Goal: Transaction & Acquisition: Purchase product/service

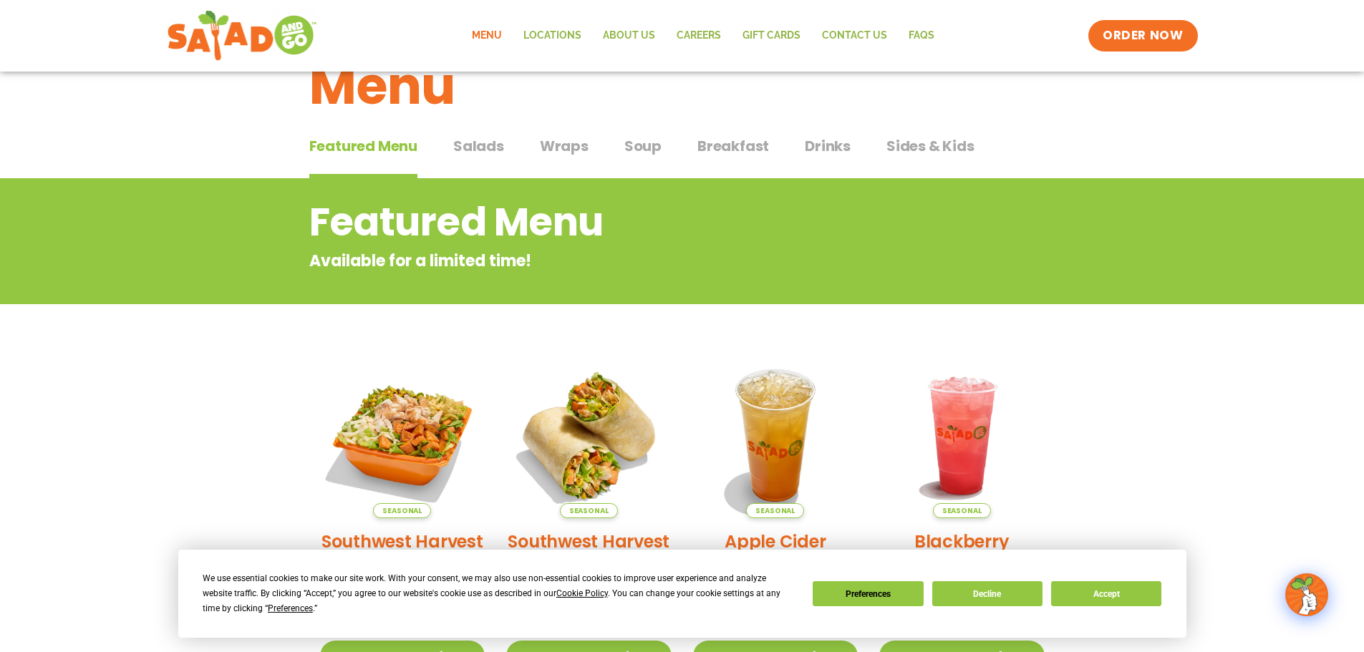
click at [554, 143] on span "Wraps" at bounding box center [564, 145] width 49 height 21
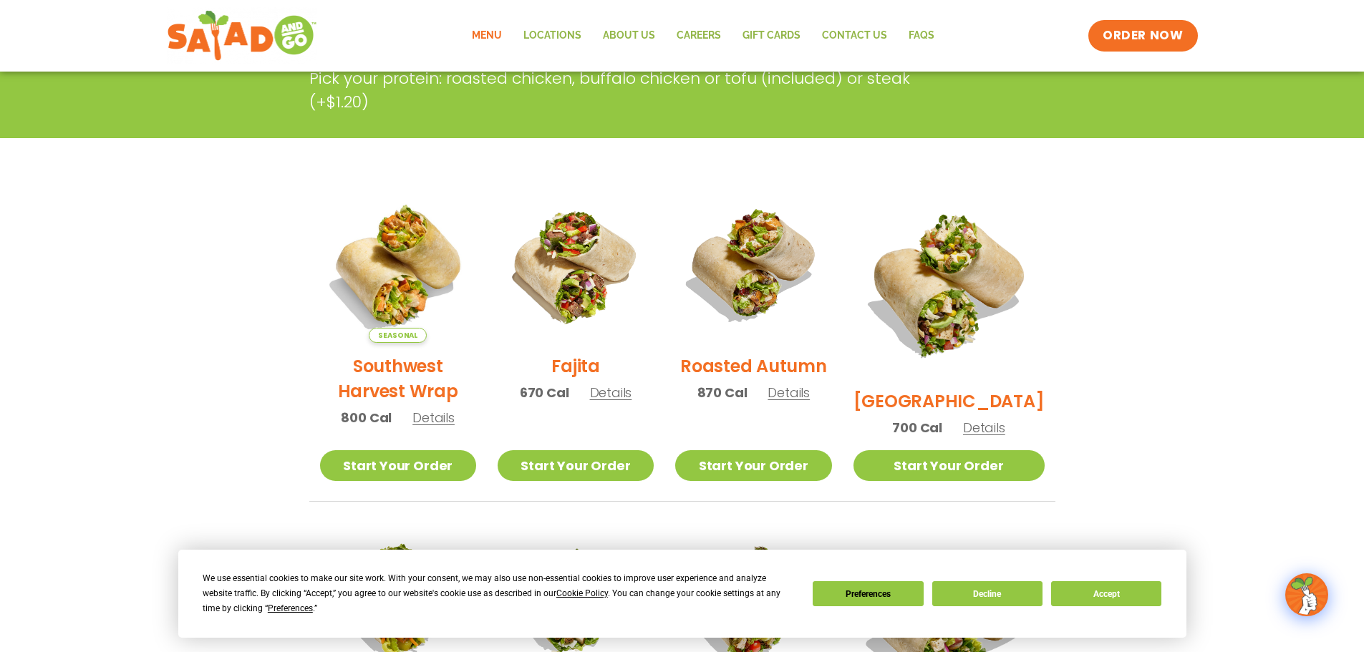
scroll to position [266, 0]
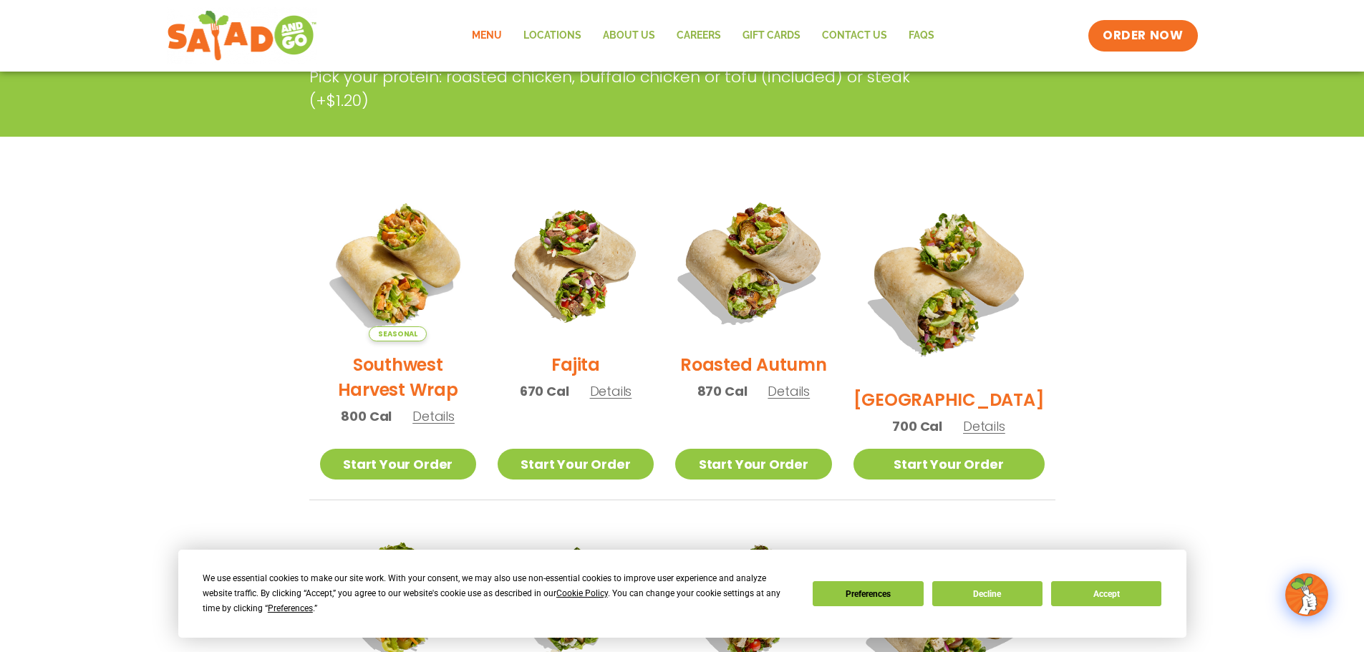
click at [779, 257] on img at bounding box center [753, 263] width 183 height 183
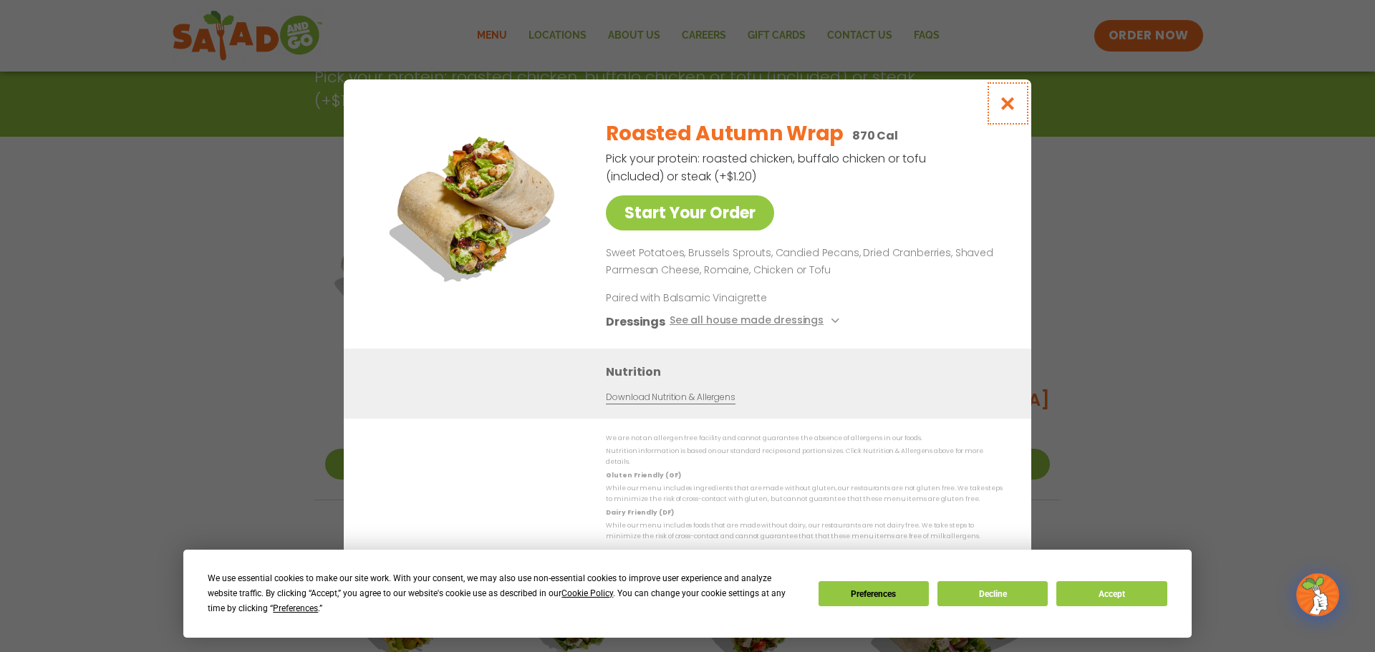
drag, startPoint x: 1005, startPoint y: 106, endPoint x: 872, endPoint y: 217, distance: 172.9
click at [869, 286] on div "Start Your Order Roasted Autumn Wrap 870 Cal Pick your protein: roasted chicken…" at bounding box center [688, 326] width 688 height 494
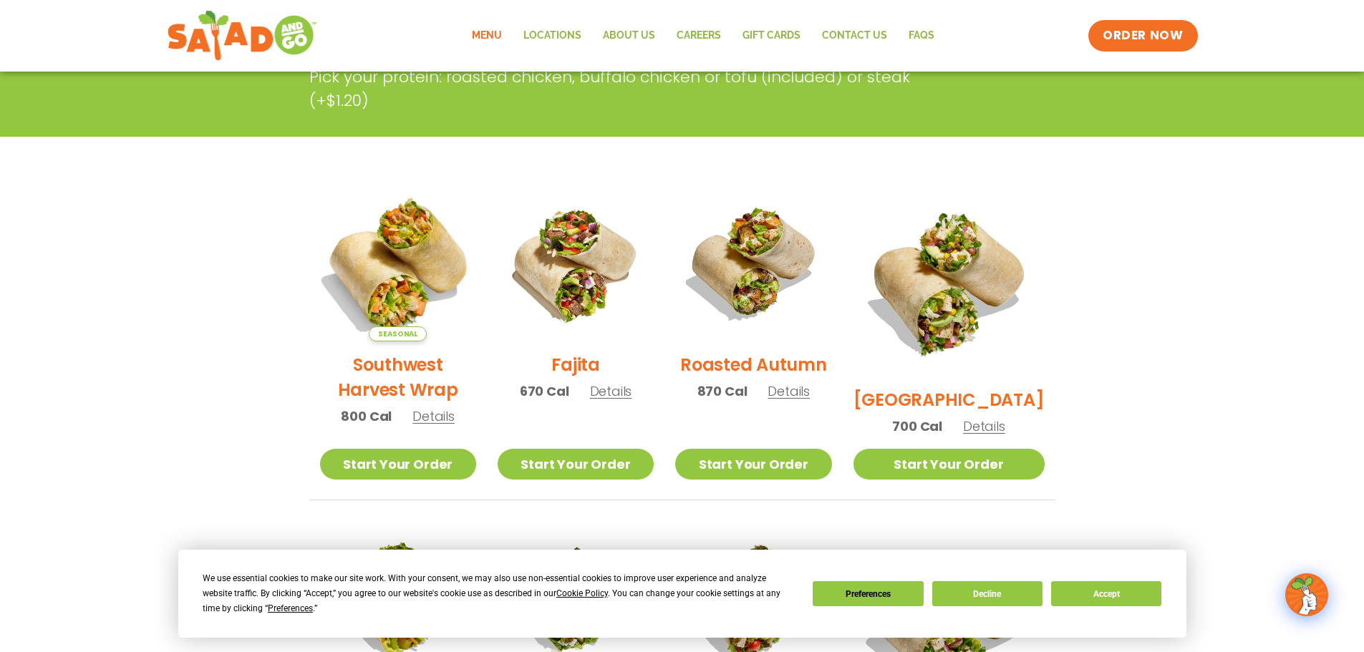
click at [415, 259] on img at bounding box center [397, 263] width 183 height 183
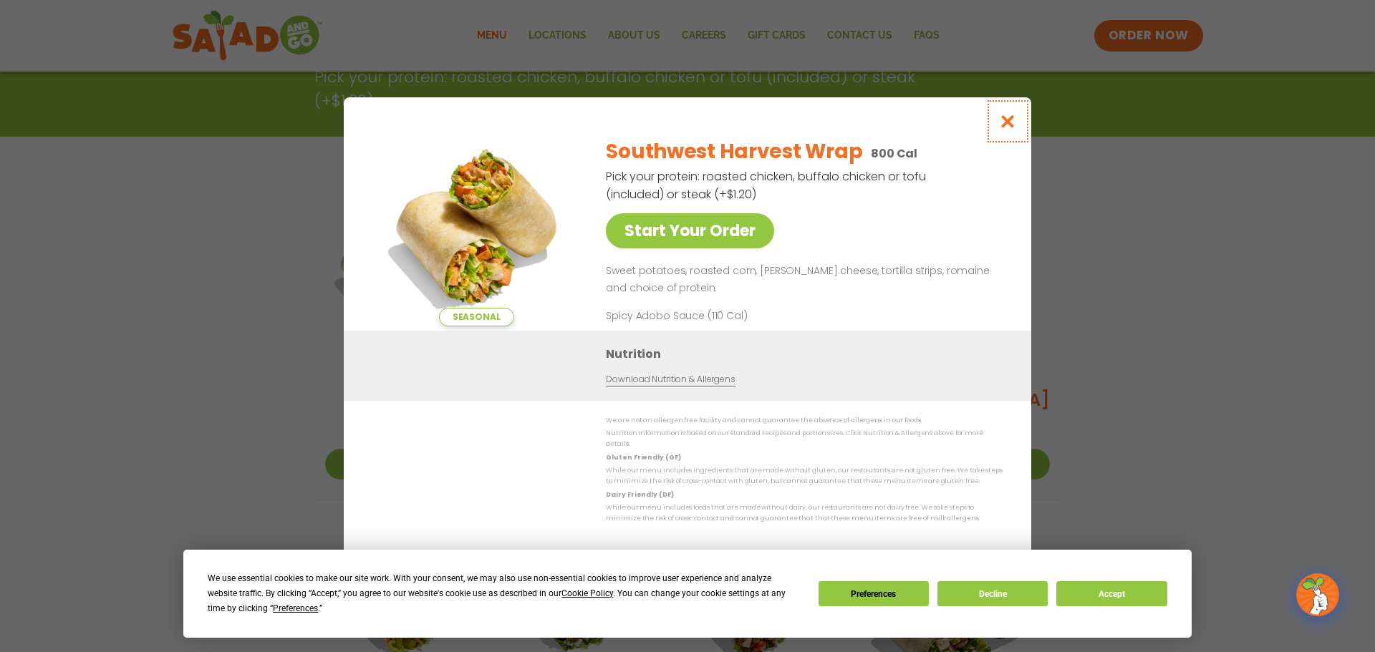
click at [1010, 124] on icon "Close modal" at bounding box center [1008, 121] width 18 height 15
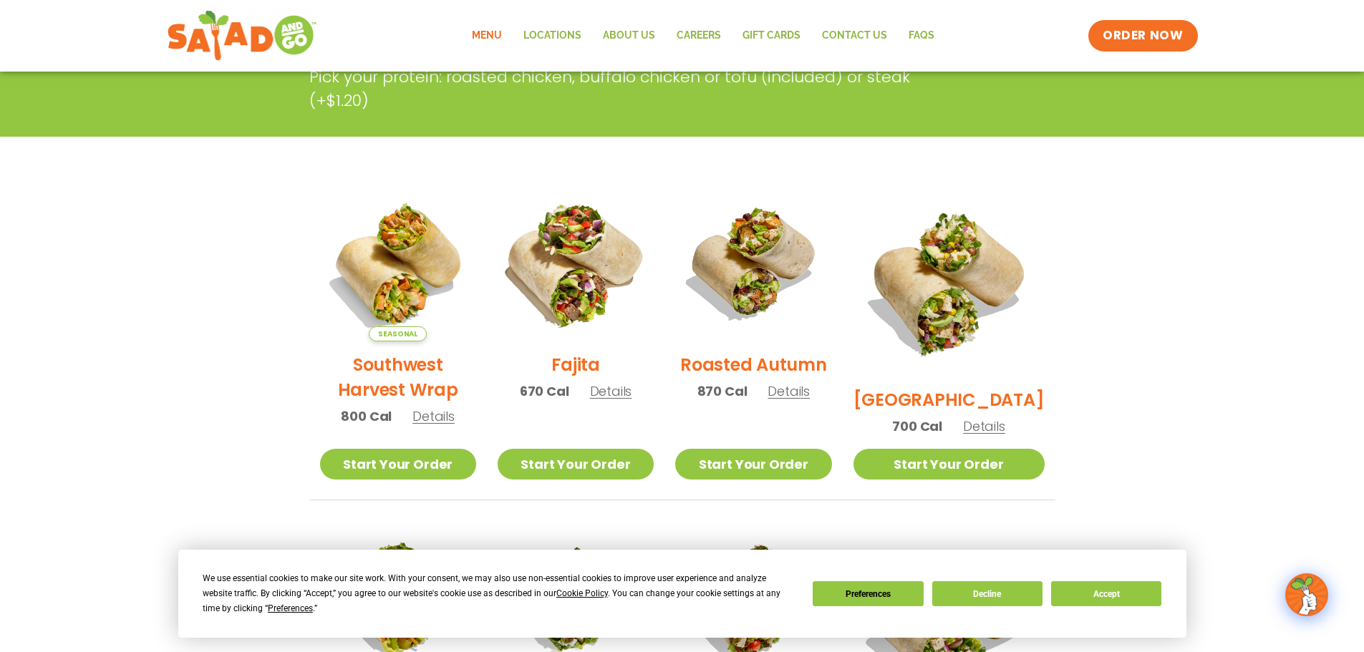
click at [570, 251] on img at bounding box center [575, 263] width 183 height 183
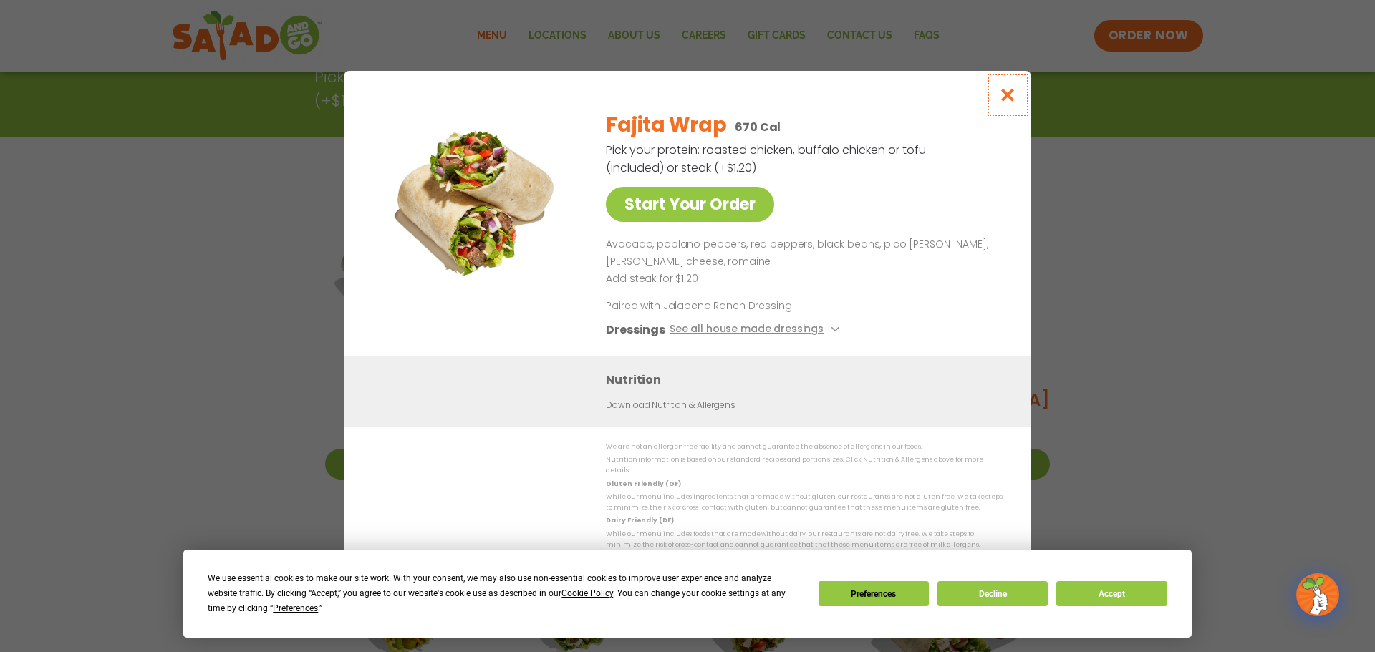
click at [1001, 89] on button "Close modal" at bounding box center [1008, 95] width 47 height 48
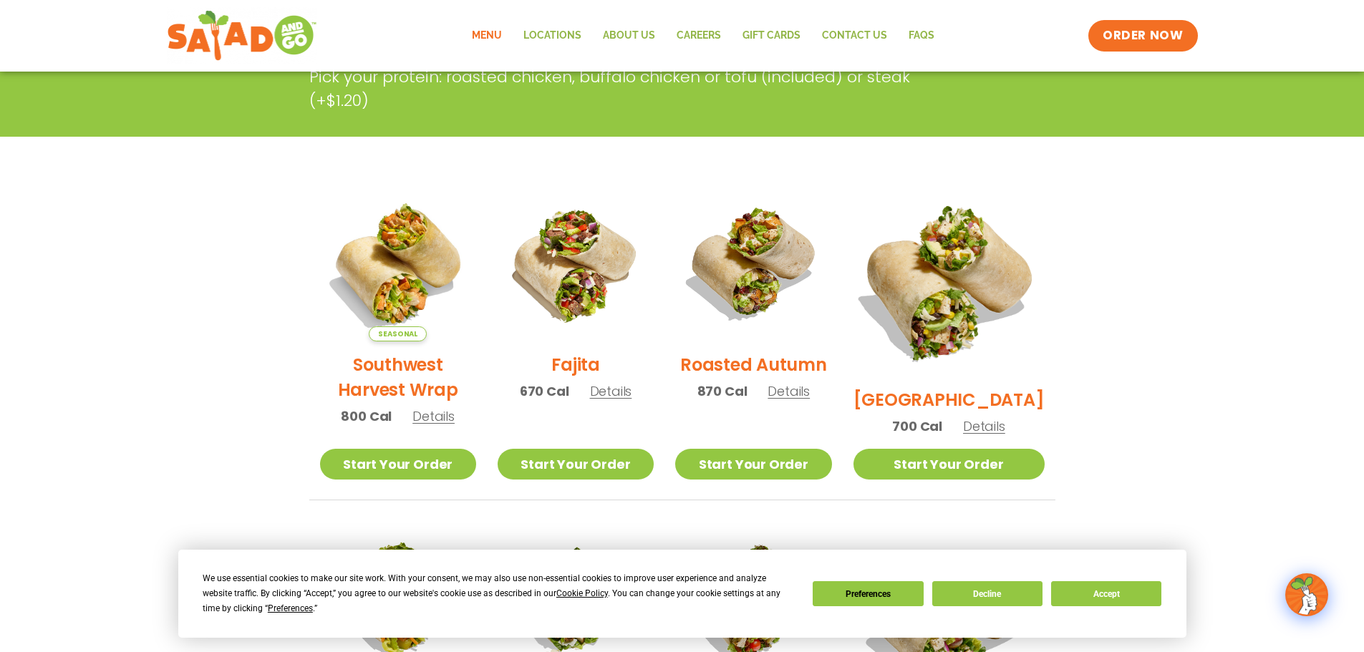
click at [941, 264] on img at bounding box center [949, 281] width 224 height 224
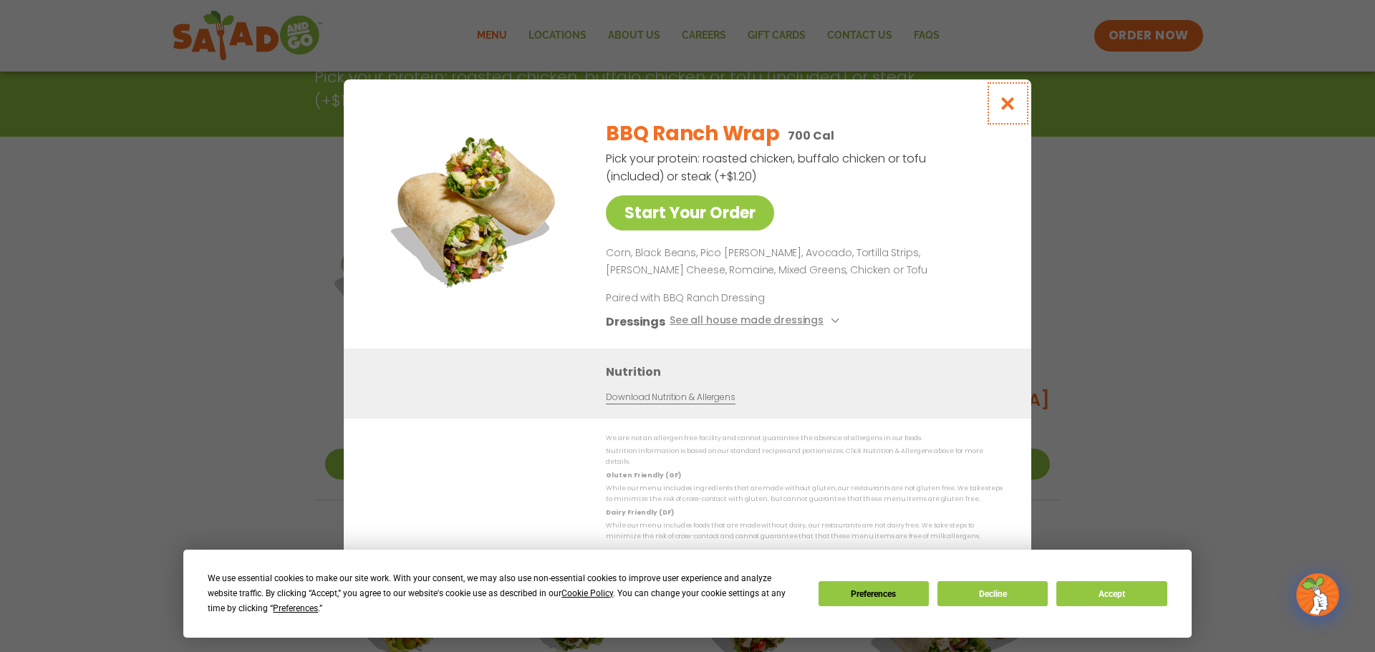
click at [1007, 102] on icon "Close modal" at bounding box center [1008, 103] width 18 height 15
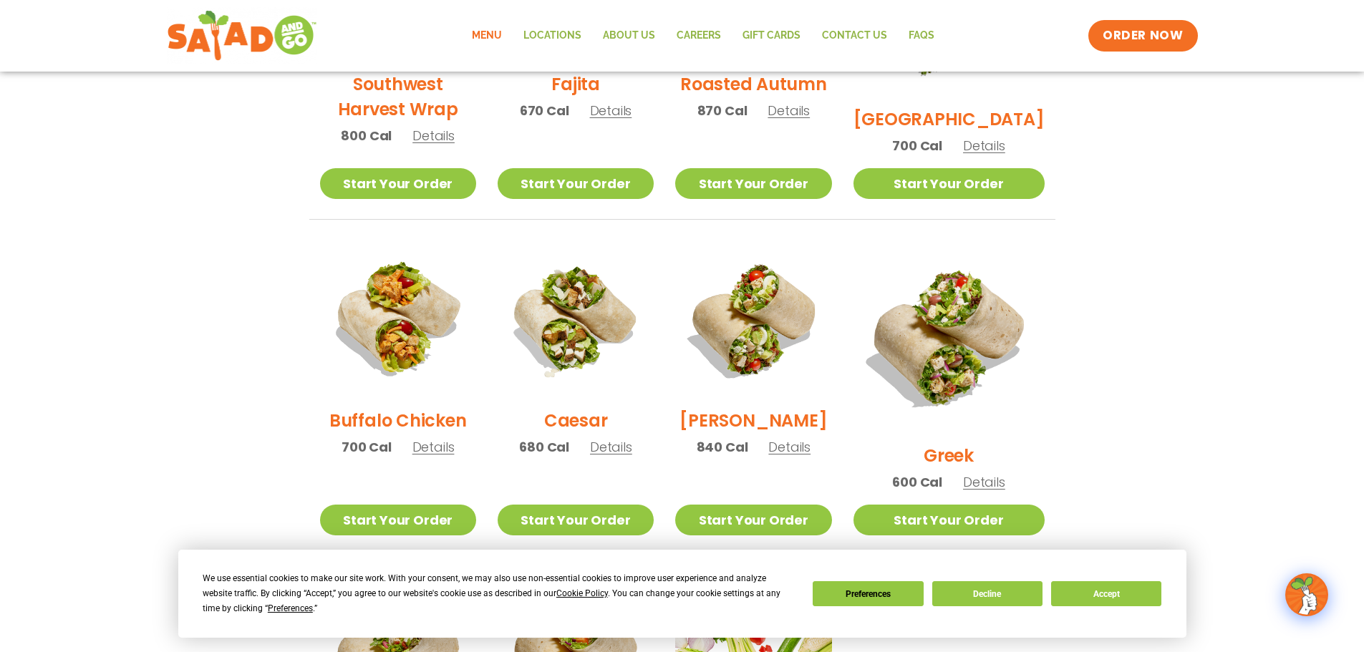
scroll to position [625, 0]
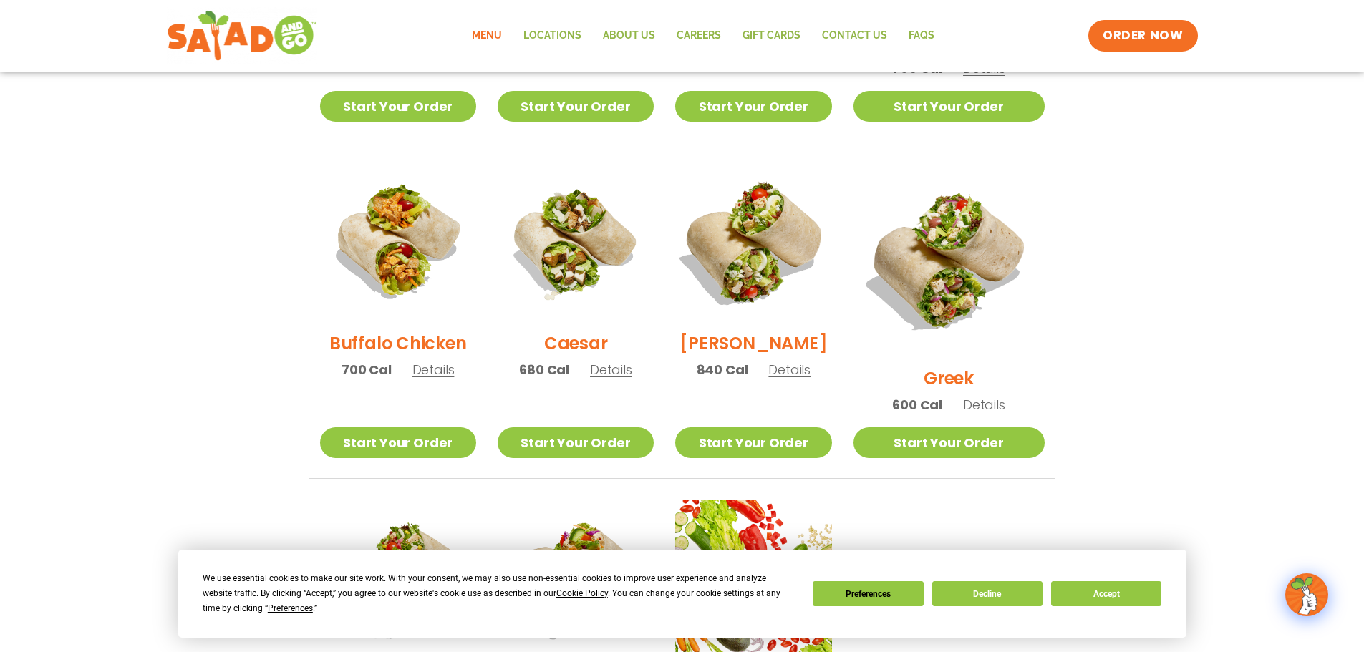
click at [789, 246] on img at bounding box center [753, 241] width 183 height 183
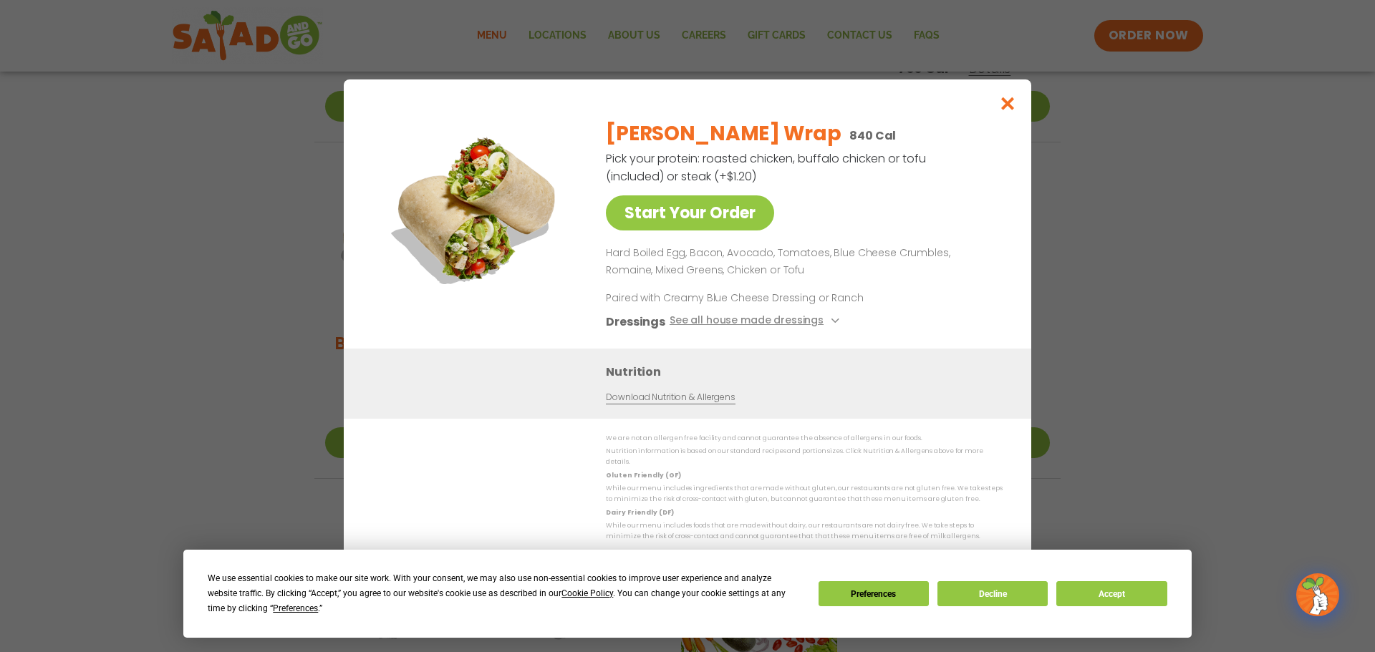
click at [773, 270] on p "Hard Boiled Egg, Bacon, Avocado, Tomatoes, Blue Cheese Crumbles, Romaine, Mixed…" at bounding box center [801, 262] width 391 height 34
click at [1006, 102] on icon "Close modal" at bounding box center [1008, 103] width 18 height 15
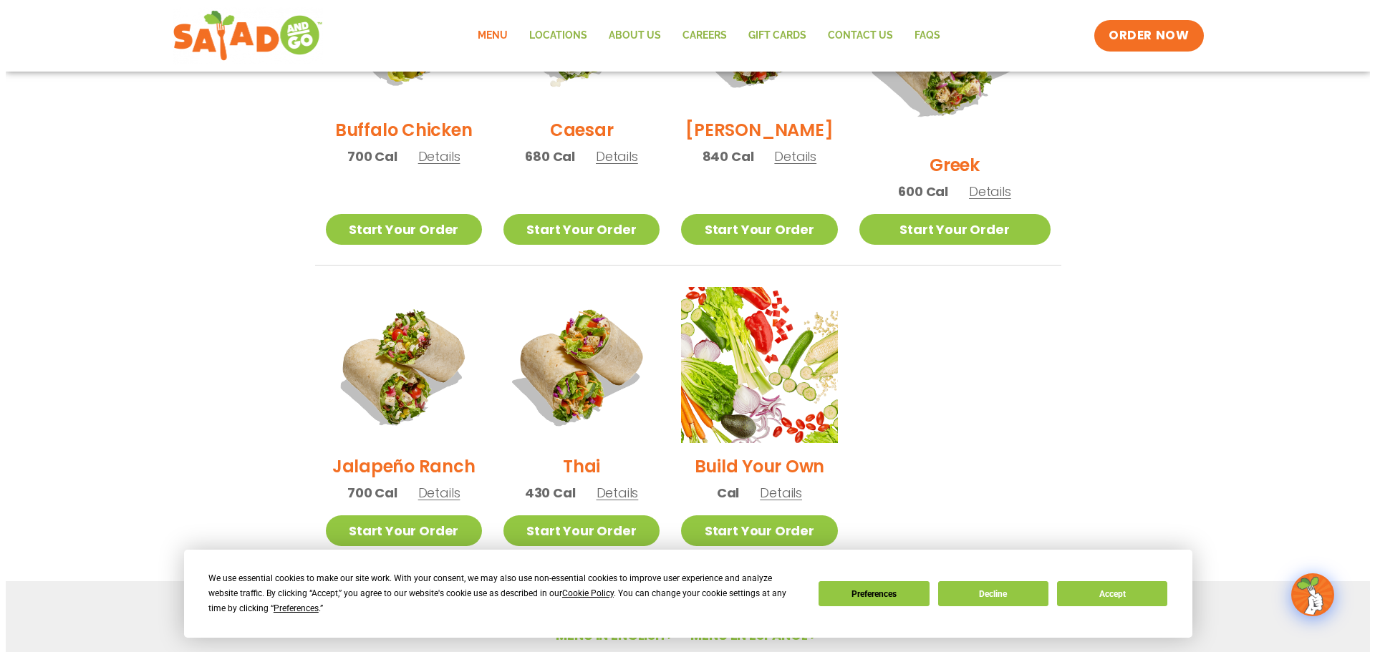
scroll to position [911, 0]
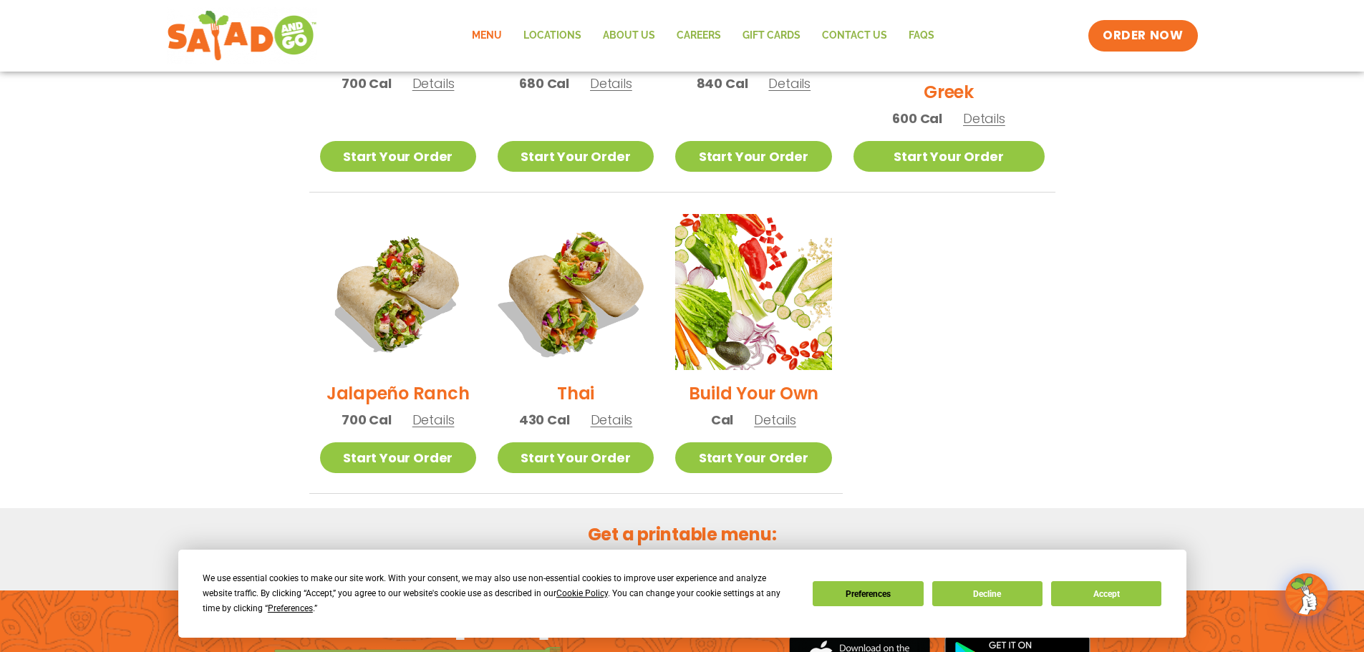
click at [593, 233] on img at bounding box center [575, 292] width 183 height 183
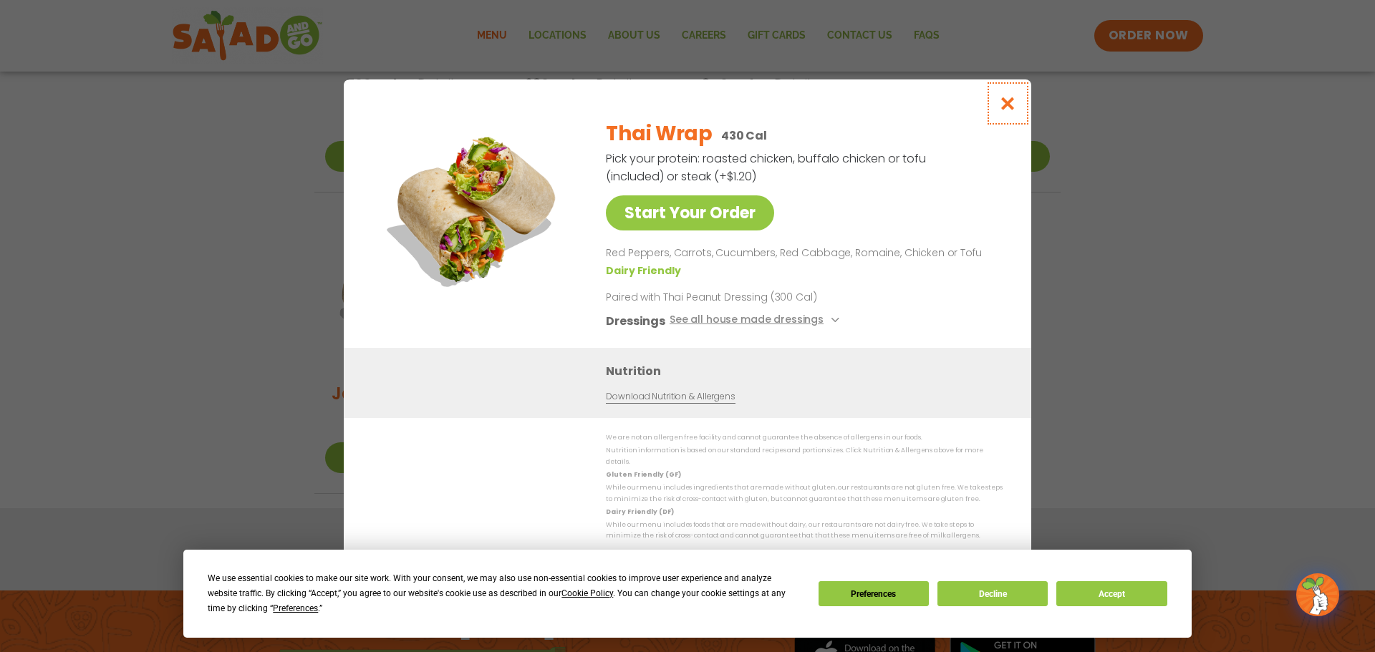
click at [1006, 103] on icon "Close modal" at bounding box center [1008, 103] width 18 height 15
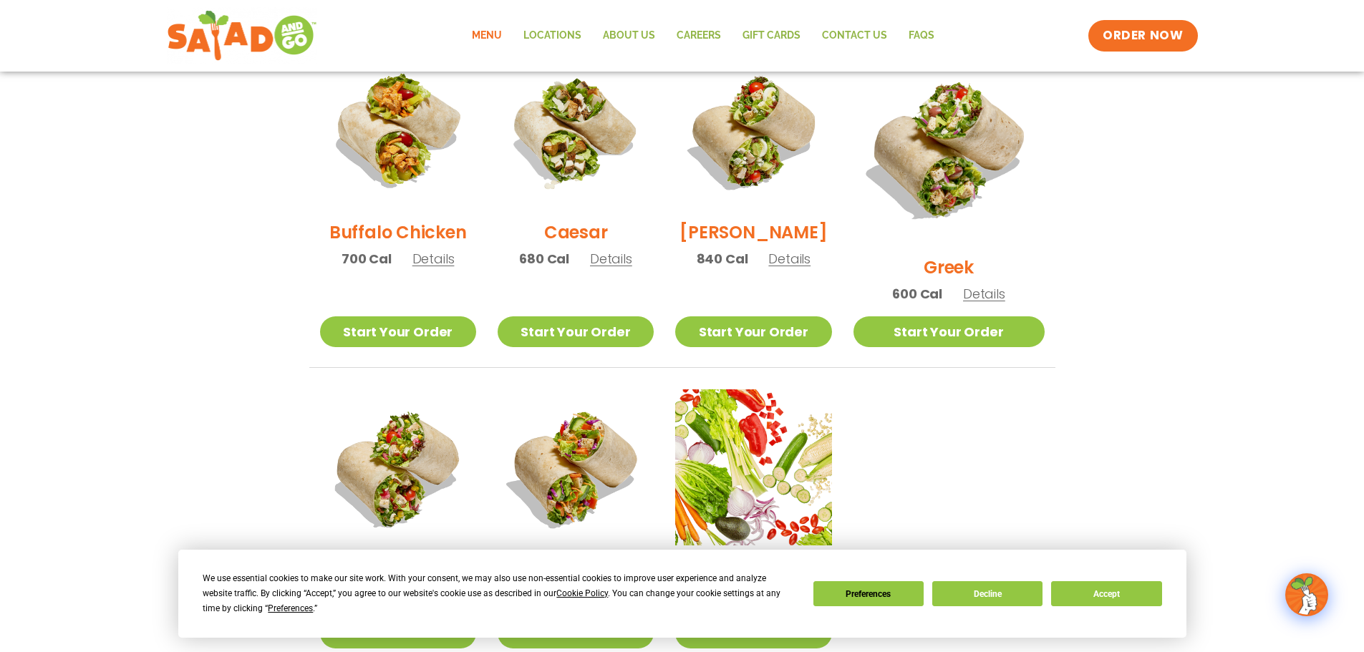
scroll to position [735, 0]
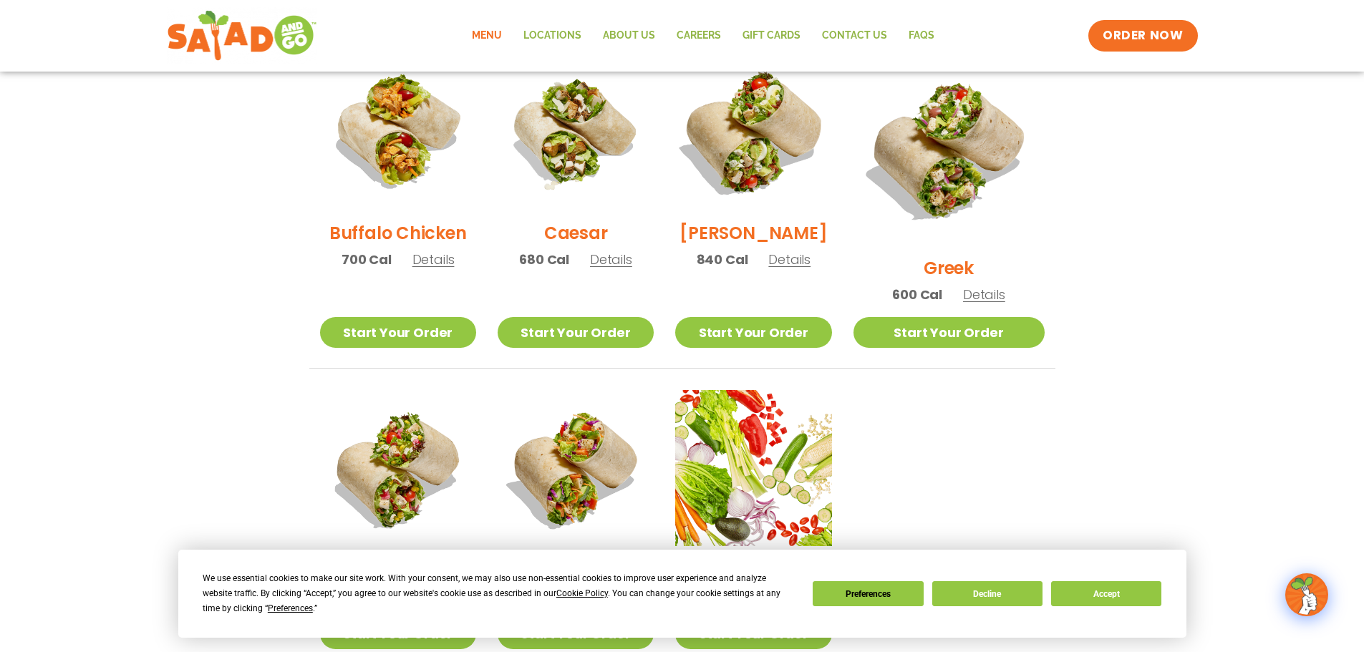
click at [761, 120] on img at bounding box center [753, 131] width 183 height 183
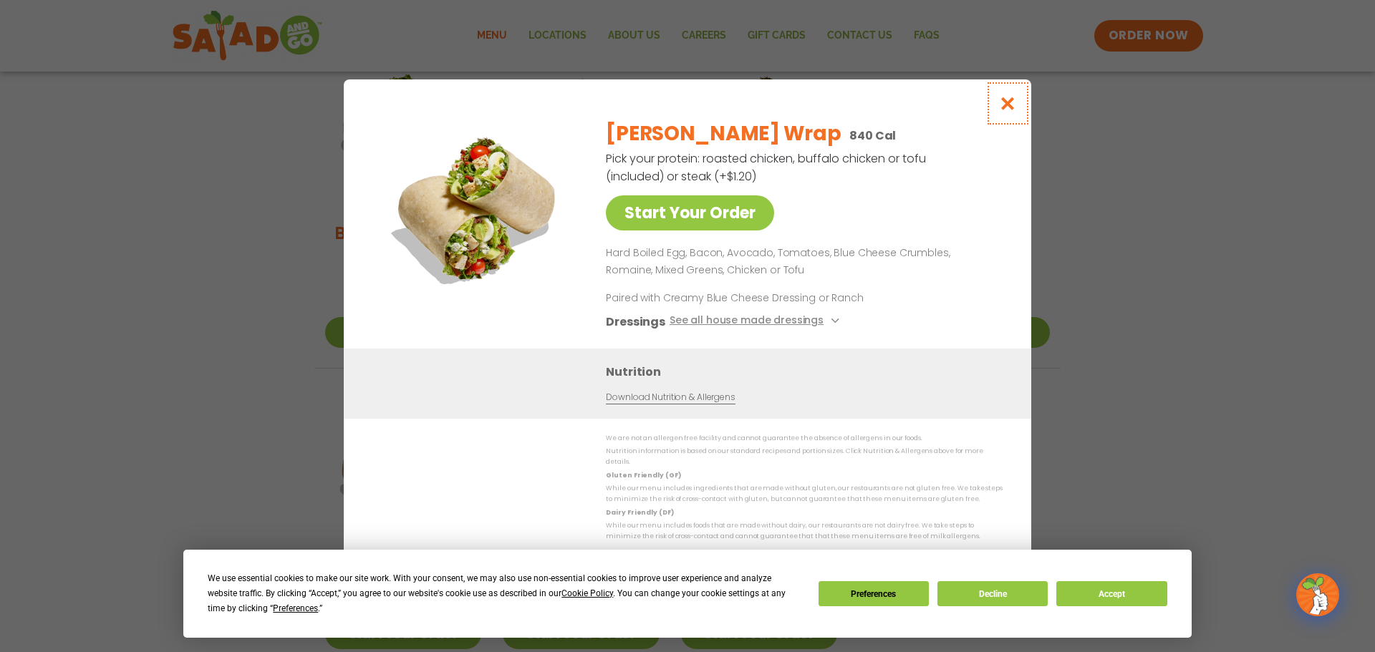
click at [1003, 100] on icon "Close modal" at bounding box center [1008, 103] width 18 height 15
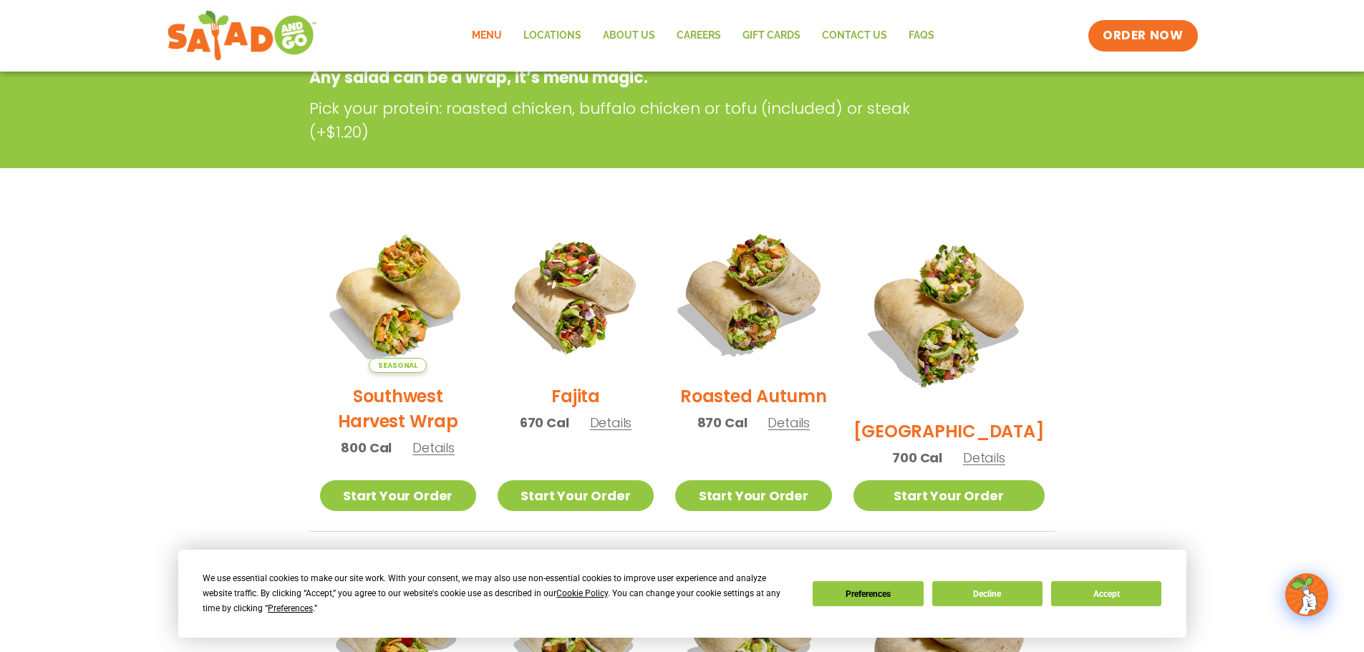
scroll to position [233, 0]
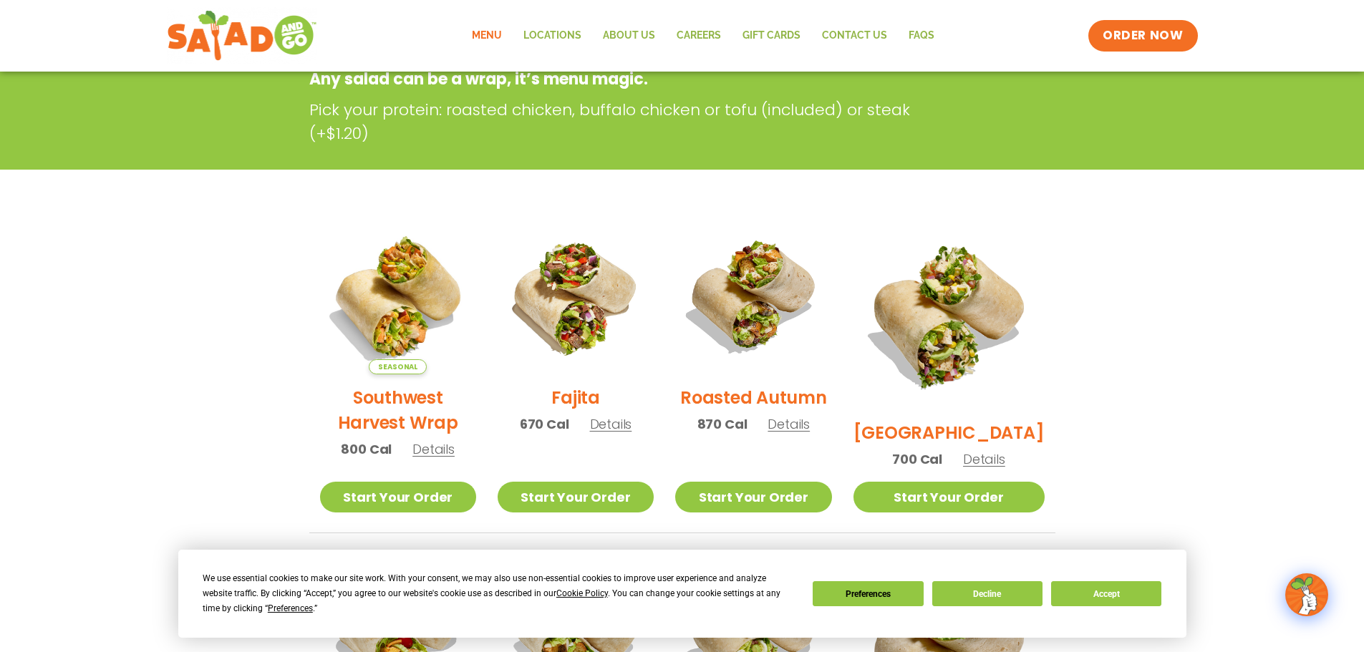
click at [779, 284] on img at bounding box center [753, 296] width 156 height 156
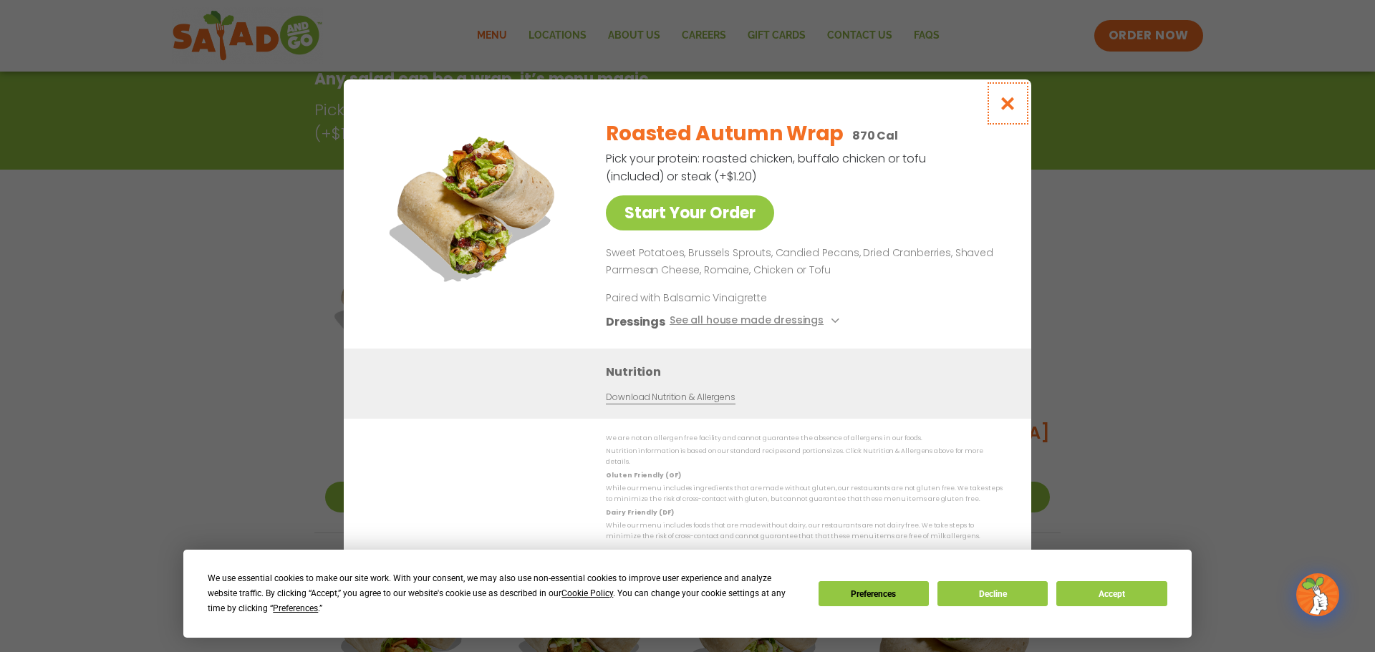
click at [1017, 106] on button "Close modal" at bounding box center [1008, 103] width 47 height 48
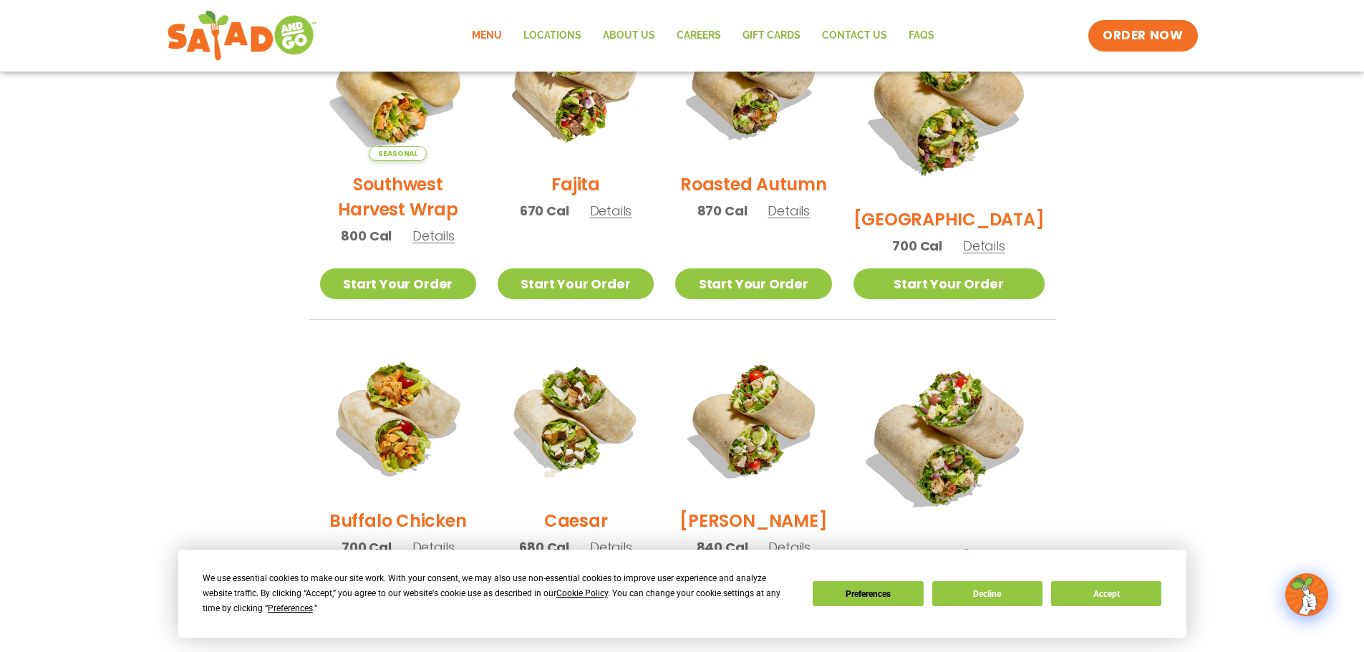
scroll to position [448, 0]
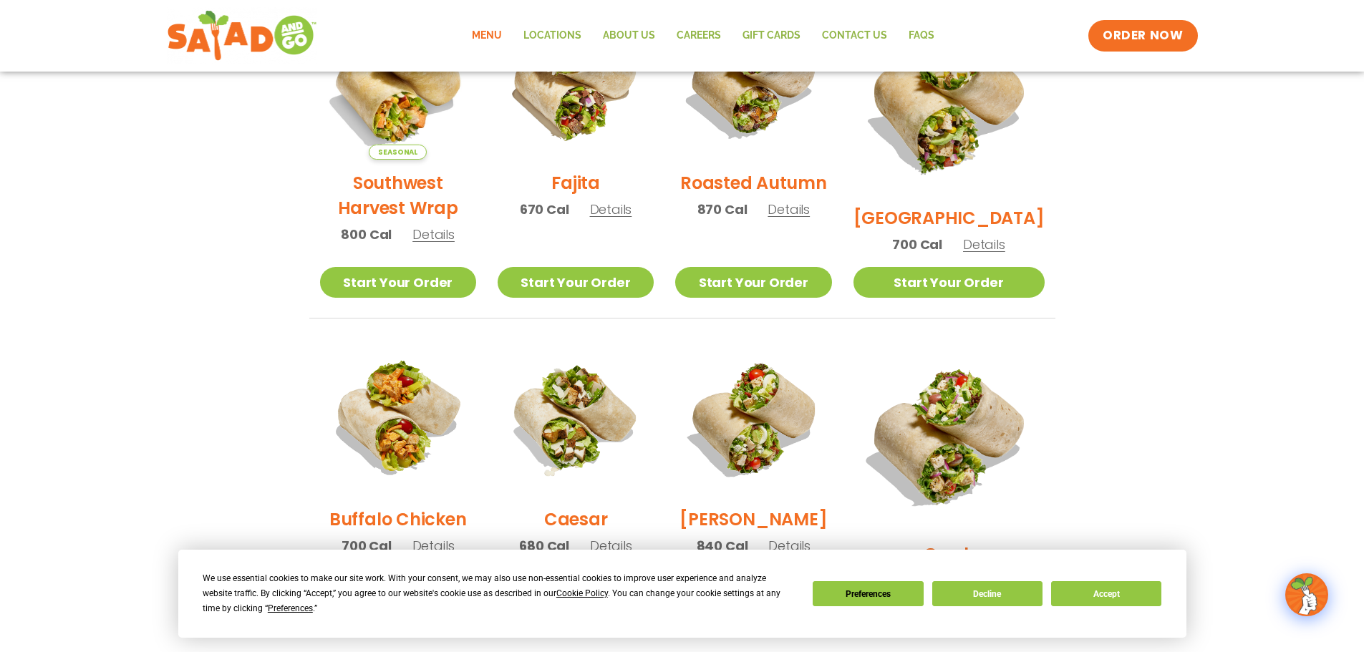
click at [432, 244] on span "Details" at bounding box center [434, 235] width 42 height 18
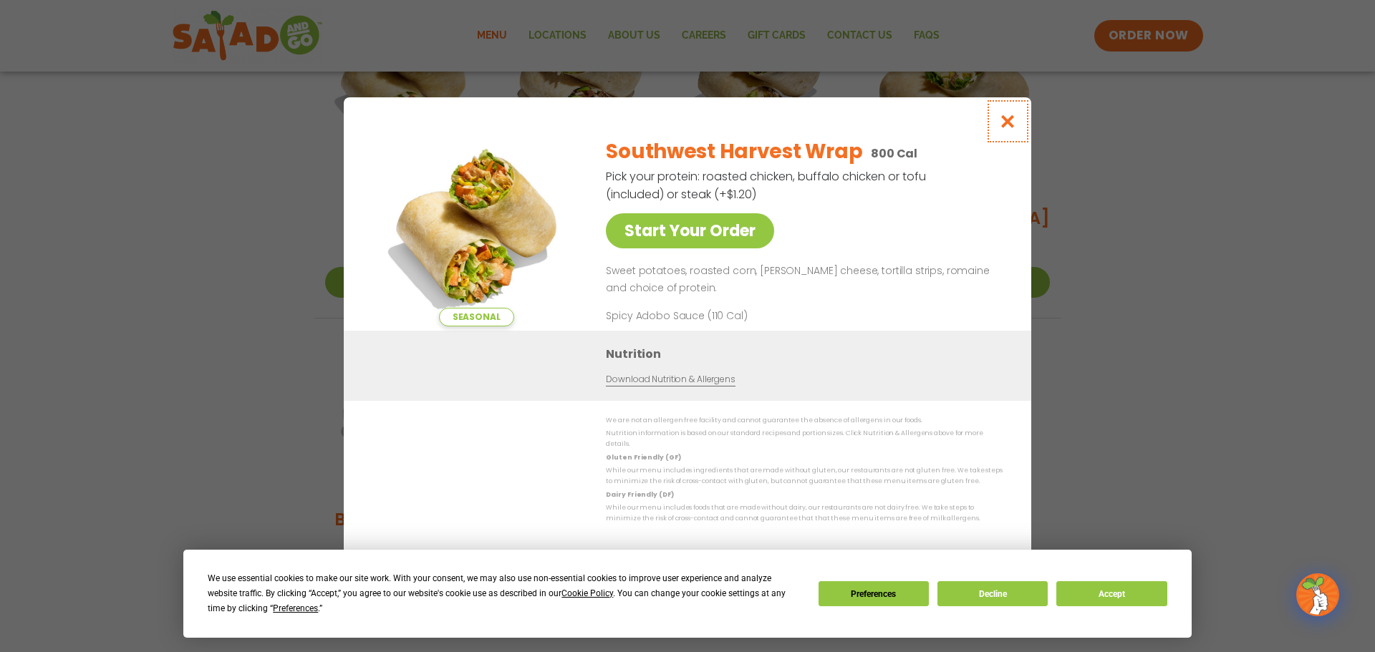
click at [1006, 122] on icon "Close modal" at bounding box center [1008, 121] width 18 height 15
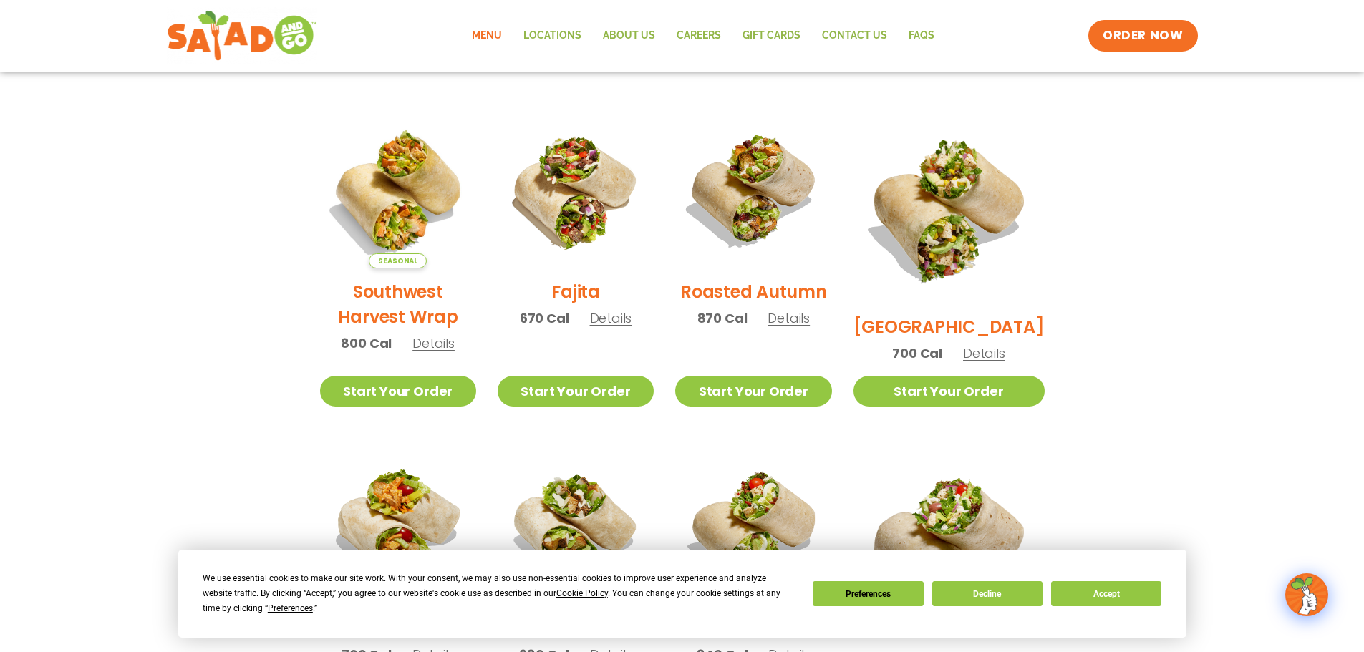
scroll to position [305, 0]
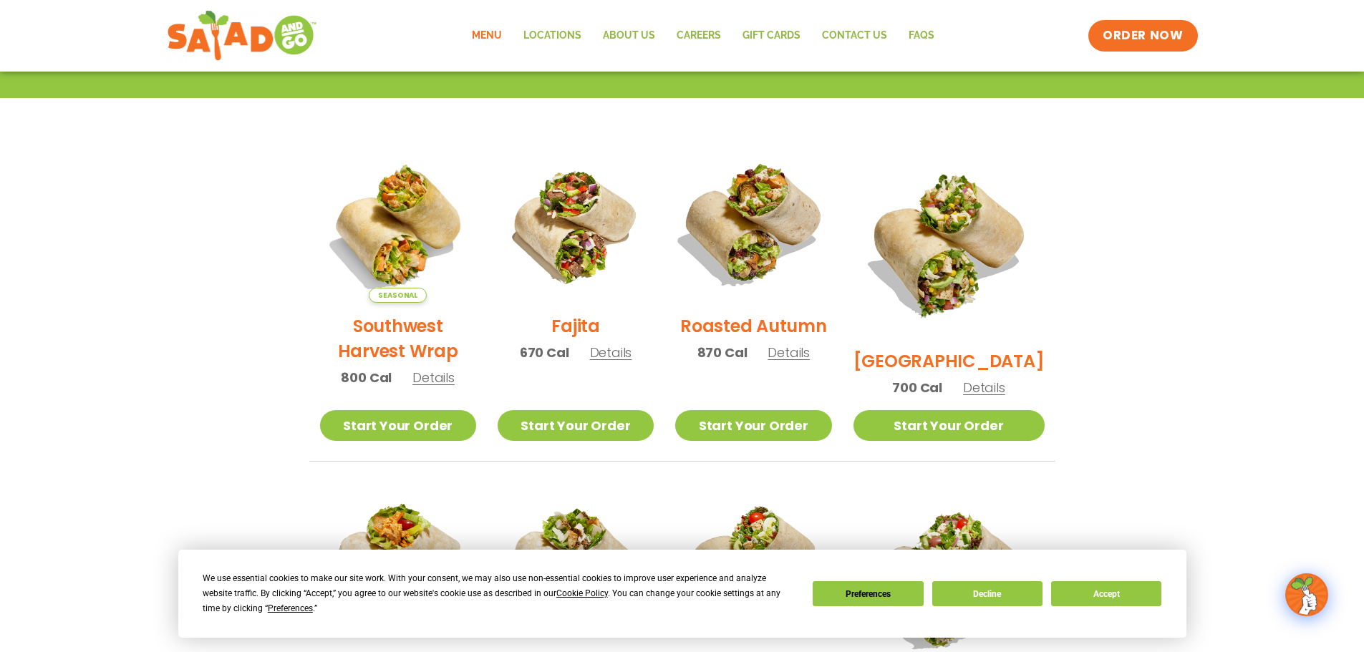
click at [789, 213] on img at bounding box center [753, 224] width 183 height 183
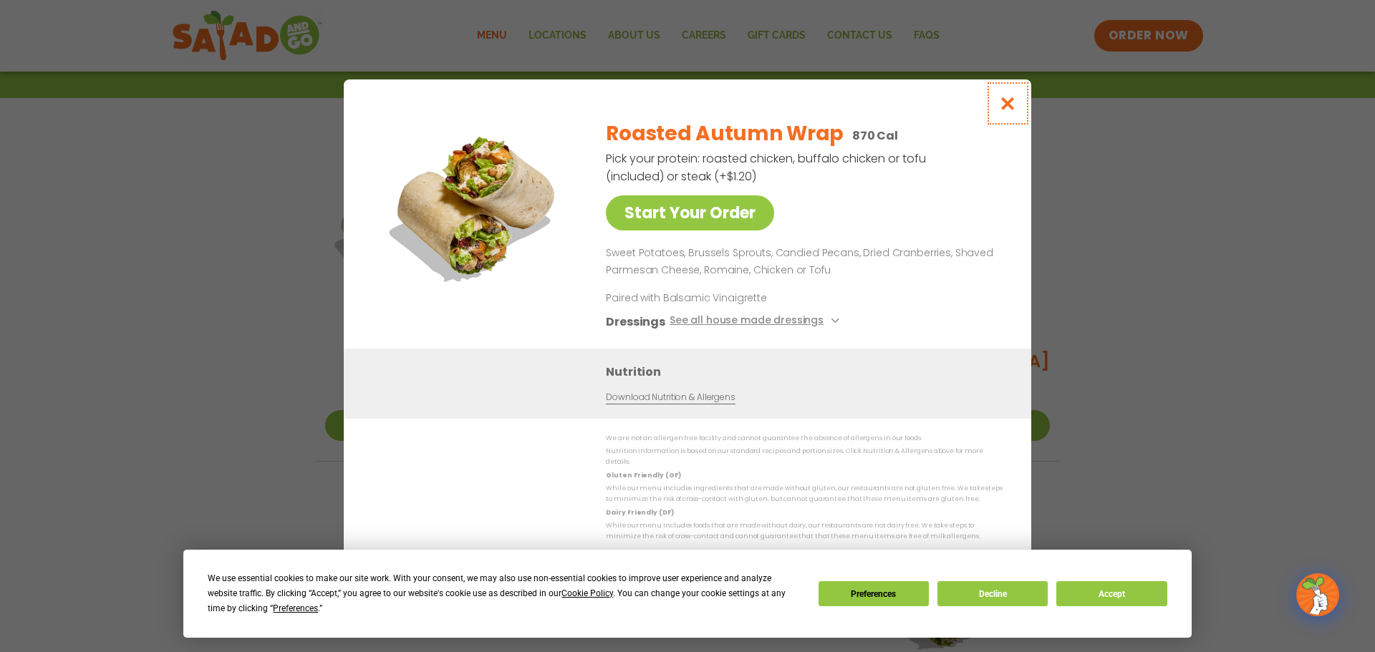
click at [1005, 103] on icon "Close modal" at bounding box center [1008, 103] width 18 height 15
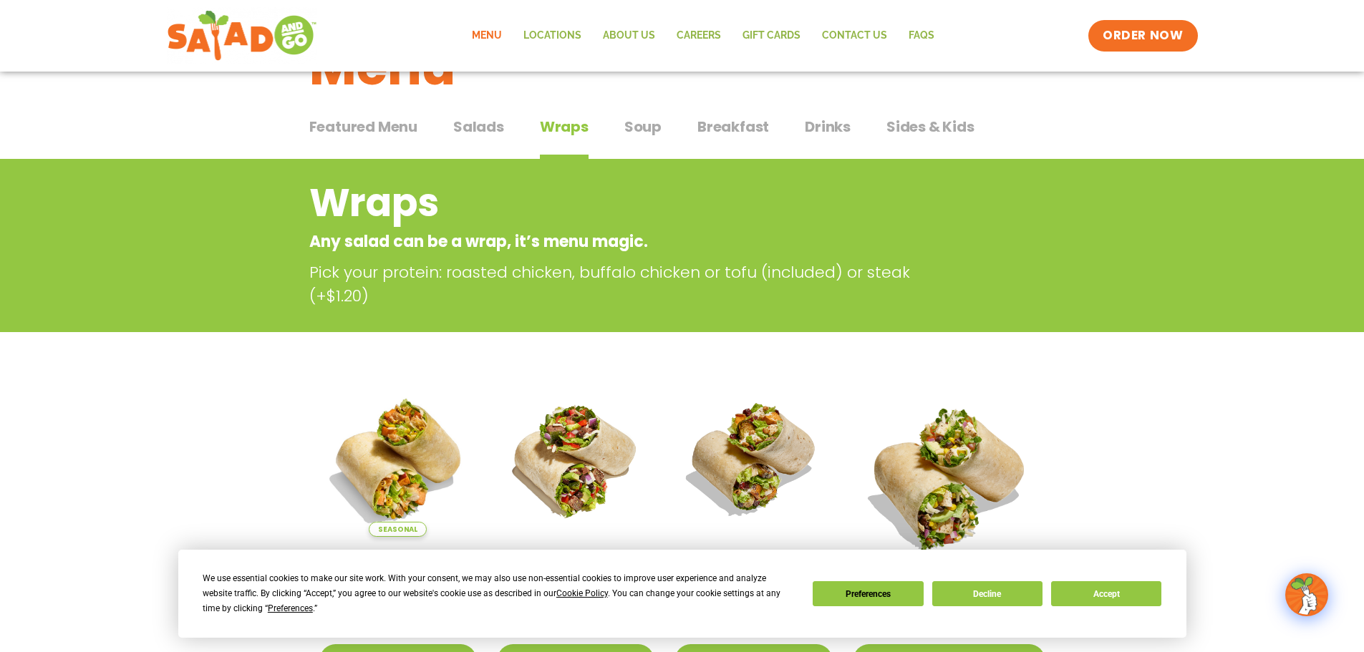
scroll to position [19, 0]
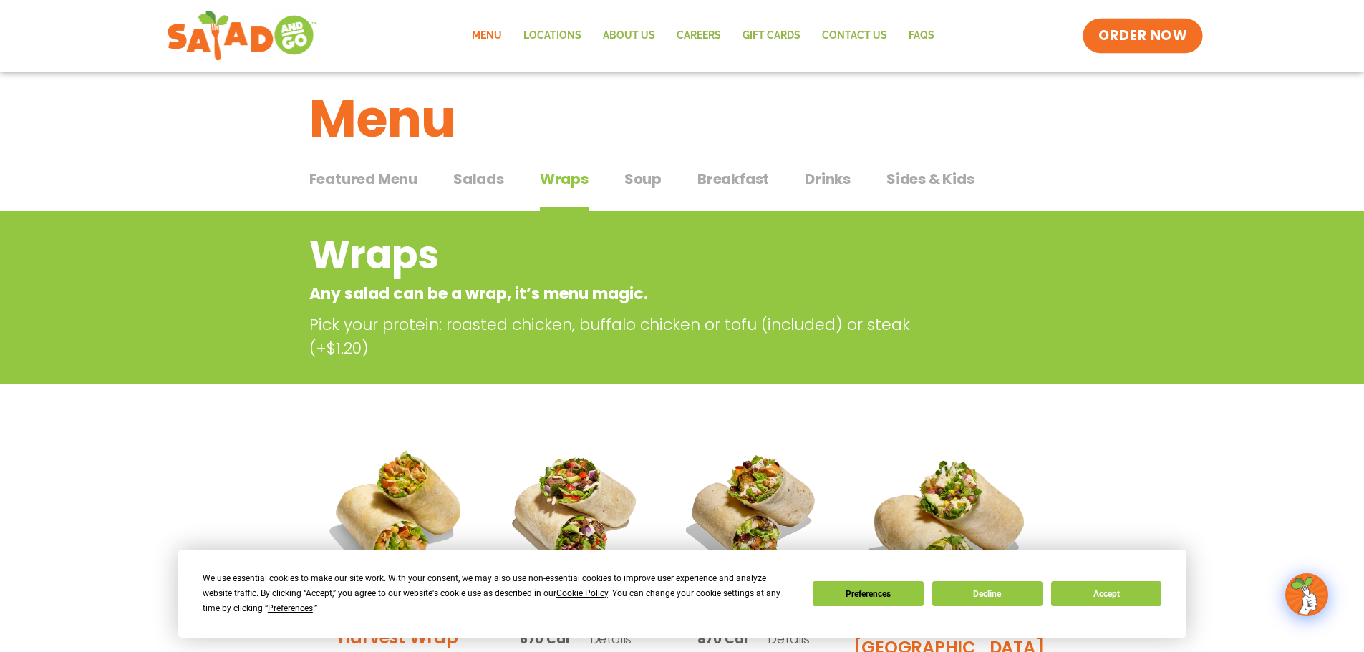
click at [1135, 34] on span "ORDER NOW" at bounding box center [1143, 35] width 89 height 19
